Goal: Task Accomplishment & Management: Manage account settings

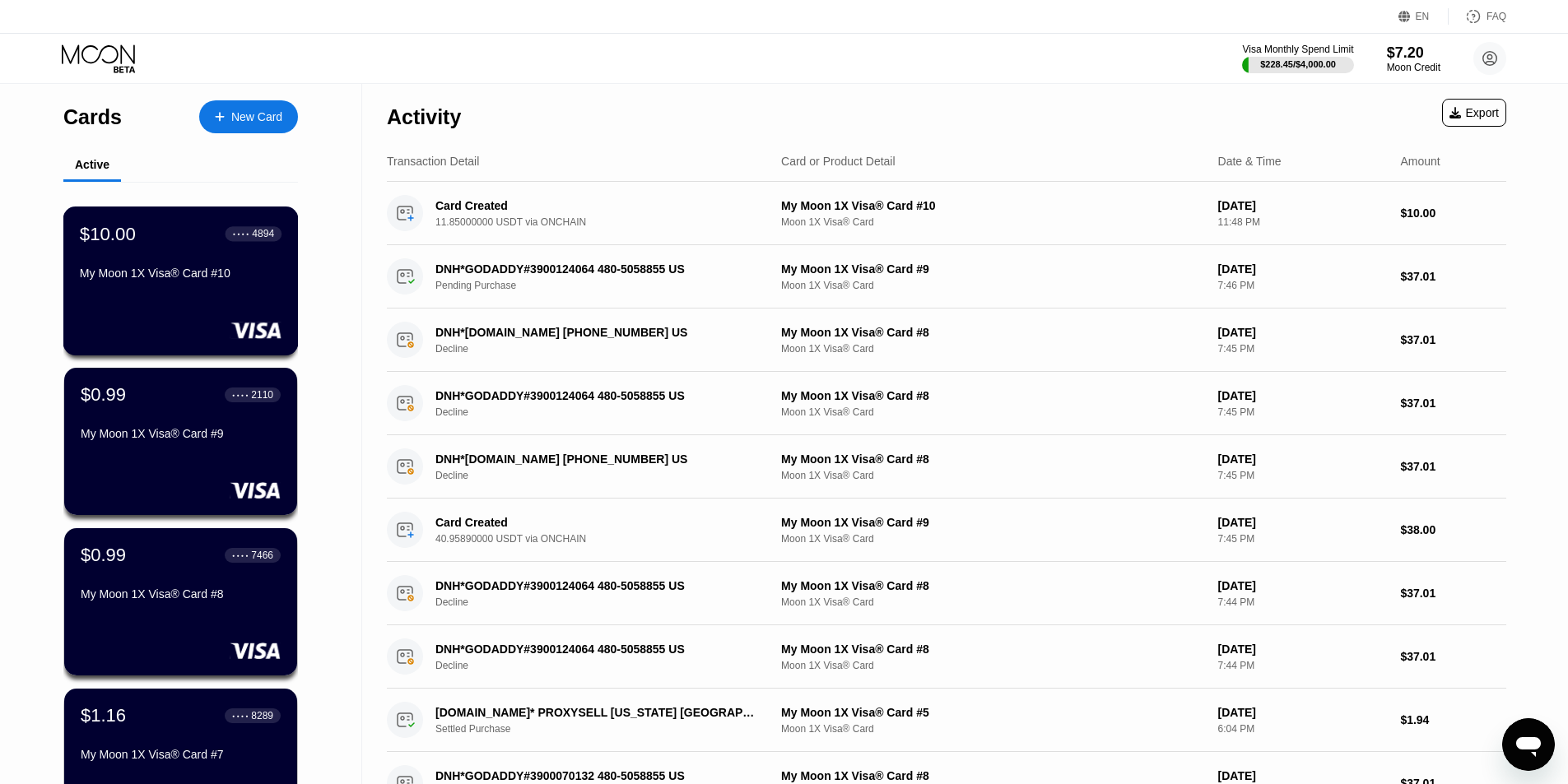
click at [161, 244] on div "$10.00 ● ● ● ● 4894" at bounding box center [180, 234] width 202 height 22
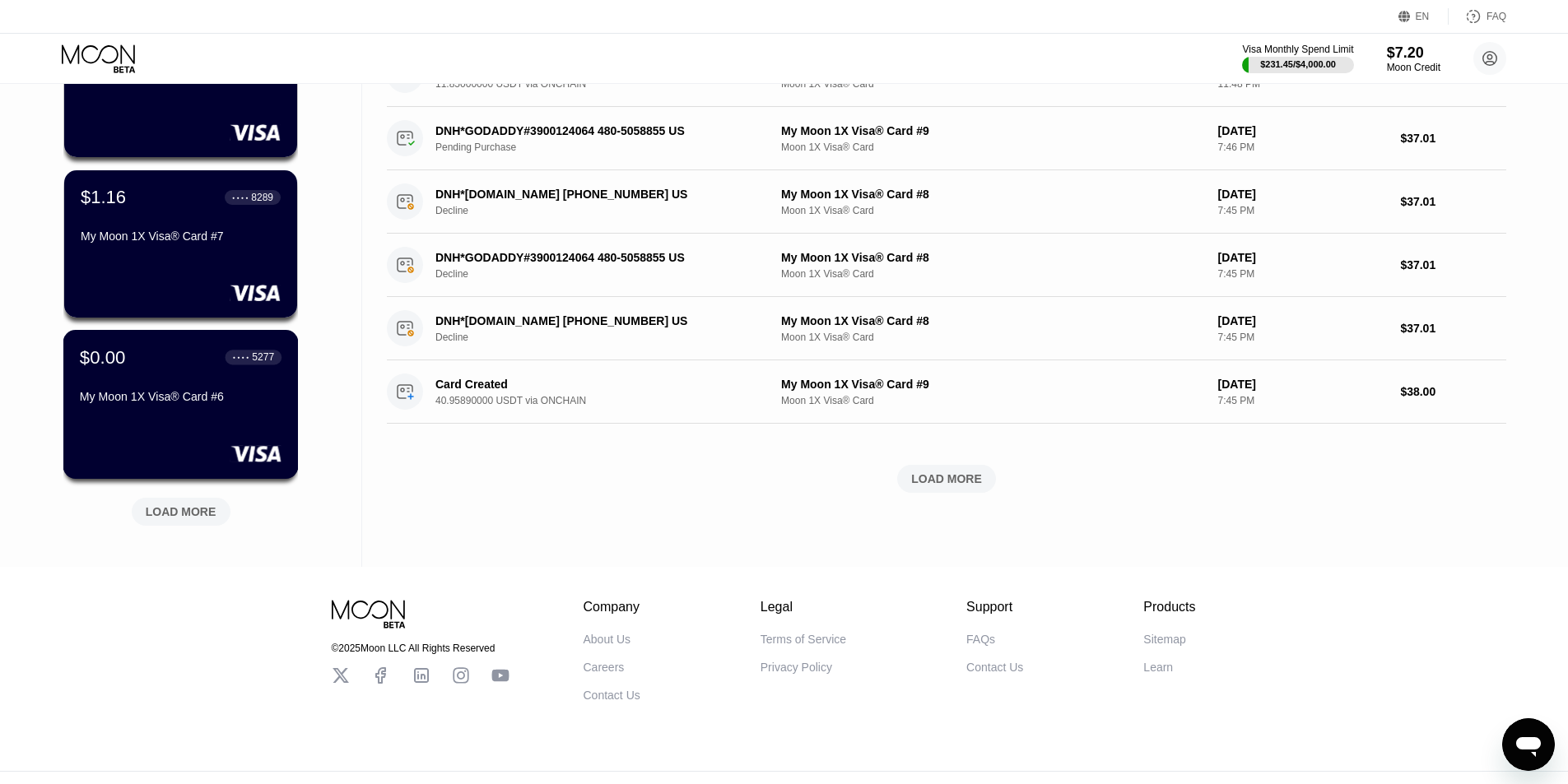
scroll to position [556, 0]
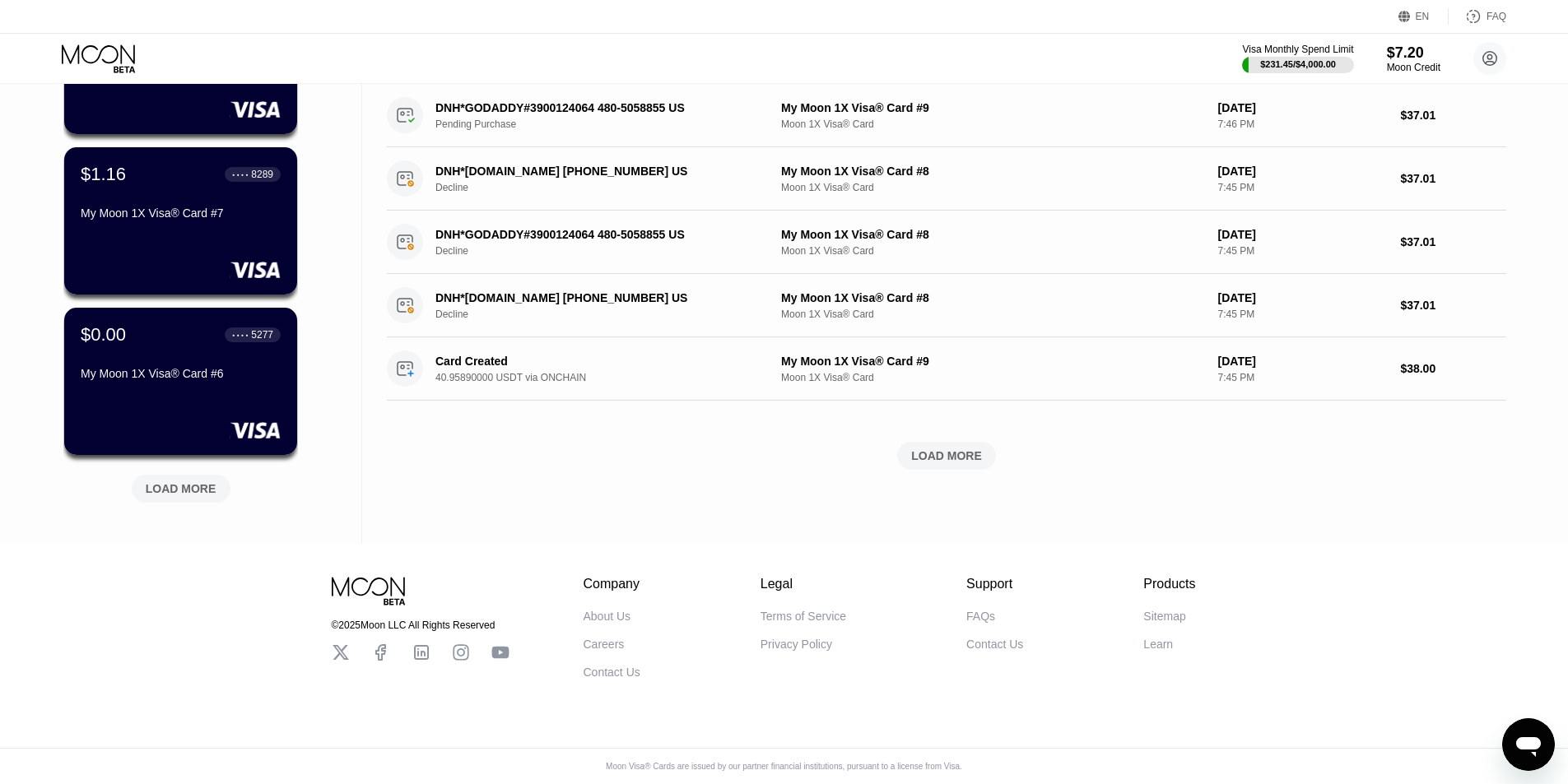
click at [185, 482] on div "LOAD MORE" at bounding box center [181, 489] width 71 height 15
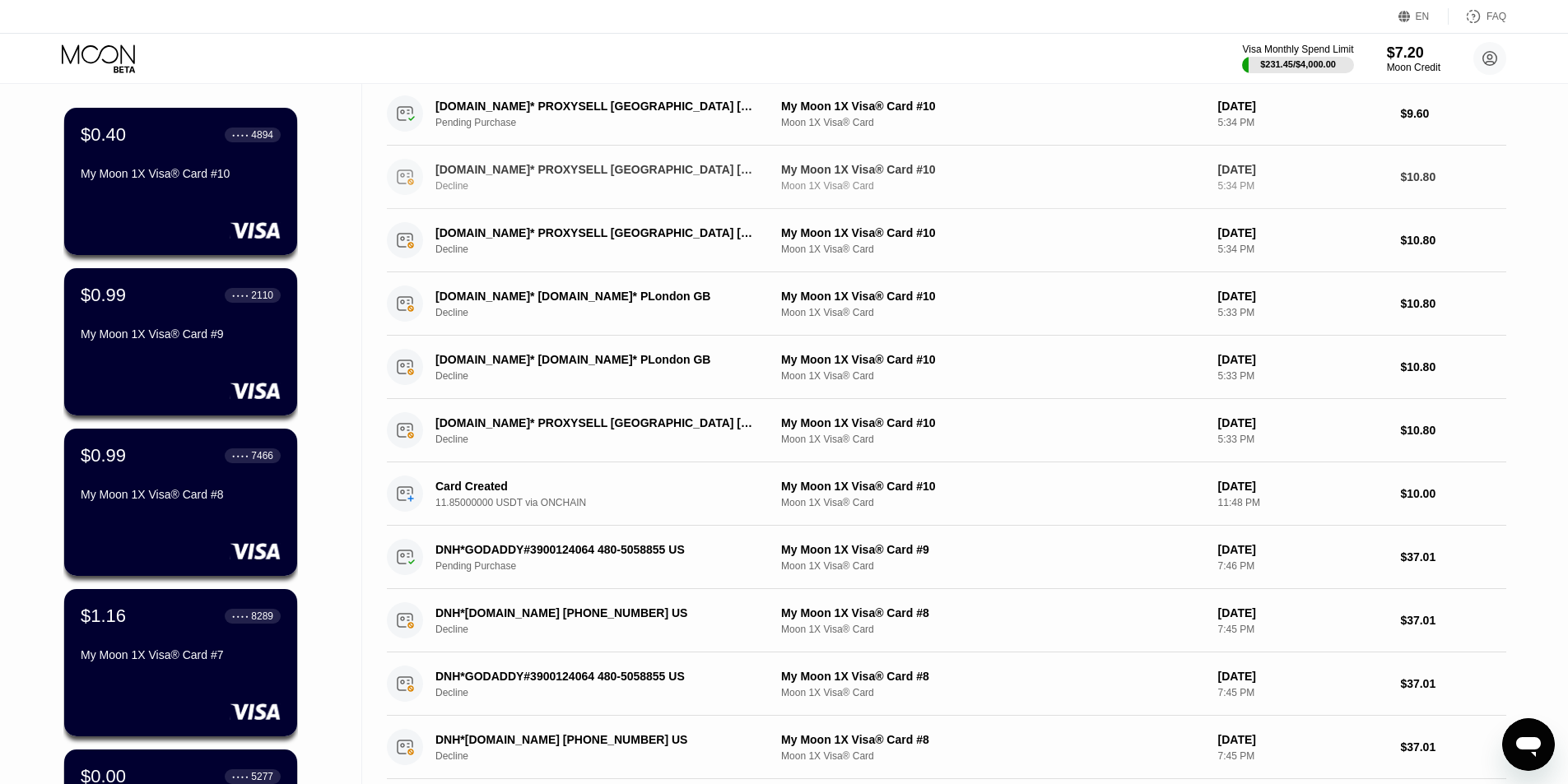
scroll to position [0, 0]
